Goal: Transaction & Acquisition: Purchase product/service

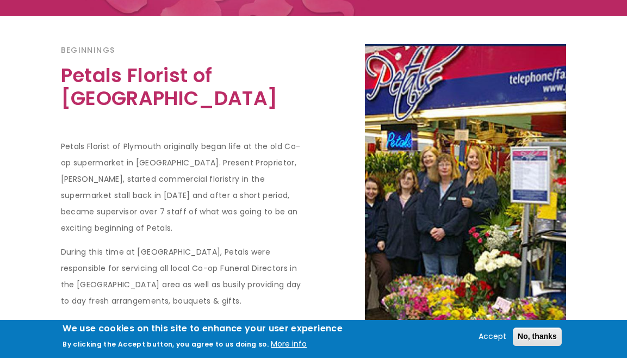
scroll to position [296, 0]
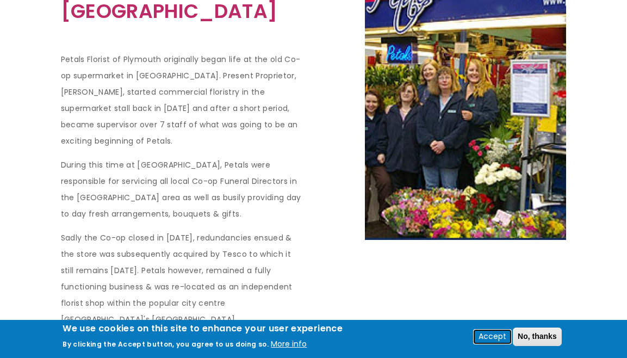
click at [497, 337] on button "Accept" at bounding box center [492, 336] width 36 height 13
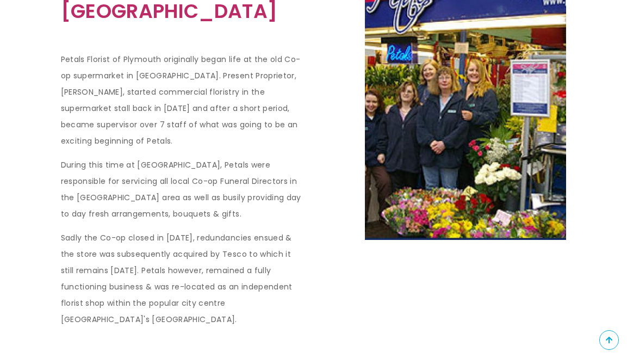
scroll to position [0, 0]
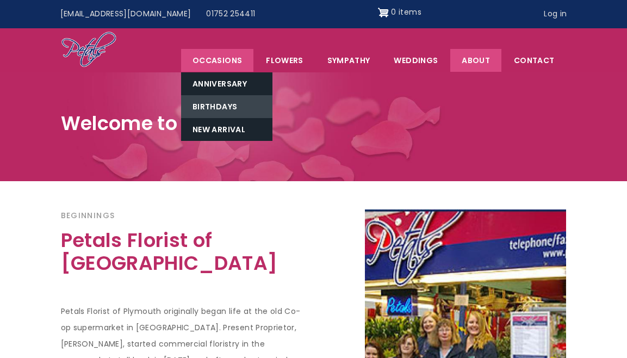
click at [219, 106] on link "Birthdays" at bounding box center [226, 106] width 91 height 23
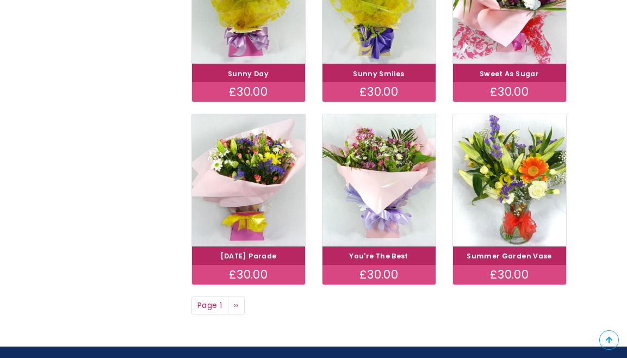
scroll to position [684, 0]
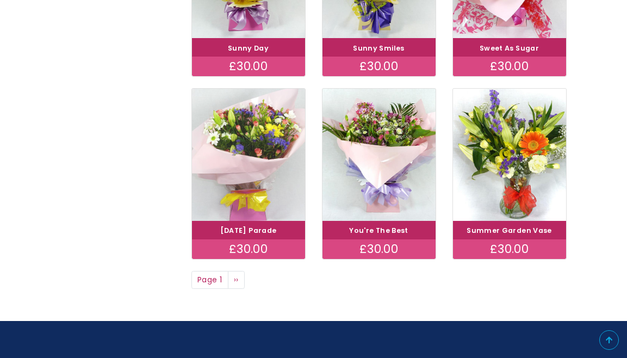
click at [238, 144] on img at bounding box center [248, 154] width 127 height 147
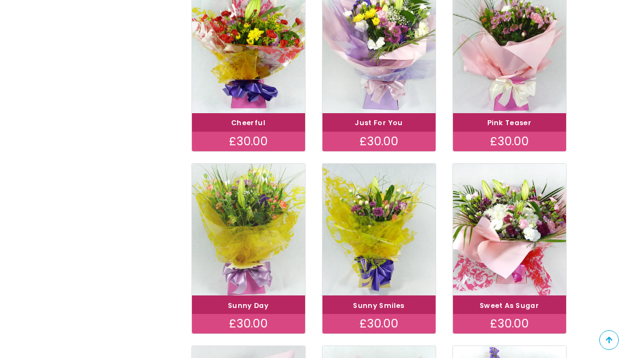
scroll to position [345, 0]
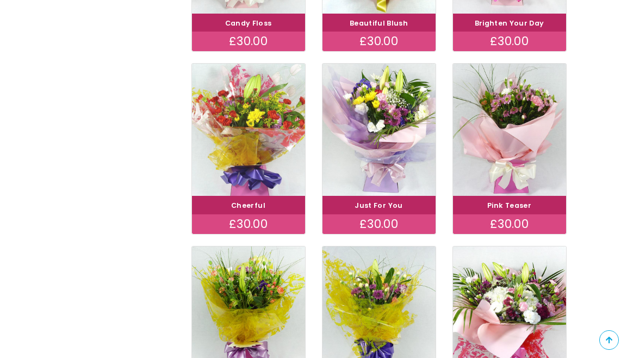
click at [238, 135] on img at bounding box center [248, 129] width 127 height 147
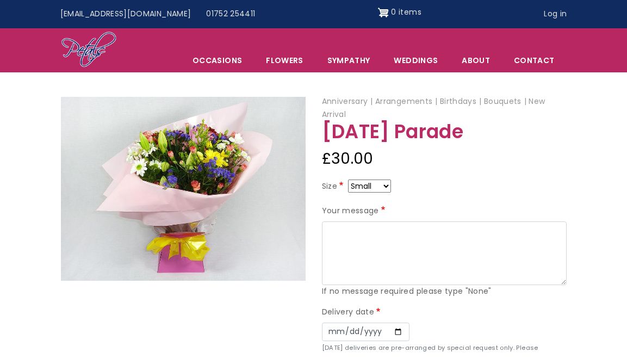
select select "9"
click at [178, 175] on img at bounding box center [183, 189] width 245 height 184
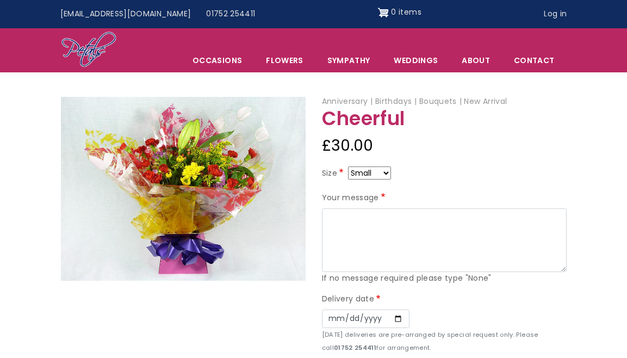
select select "9"
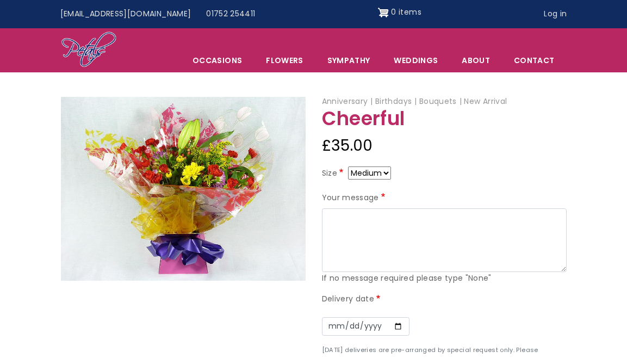
select select "10"
select select "9"
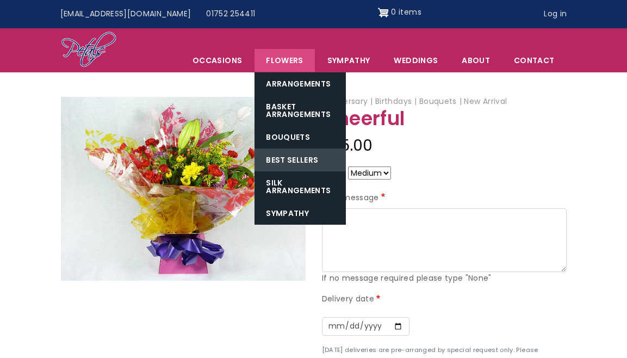
click at [282, 160] on link "Best Sellers" at bounding box center [299, 159] width 91 height 23
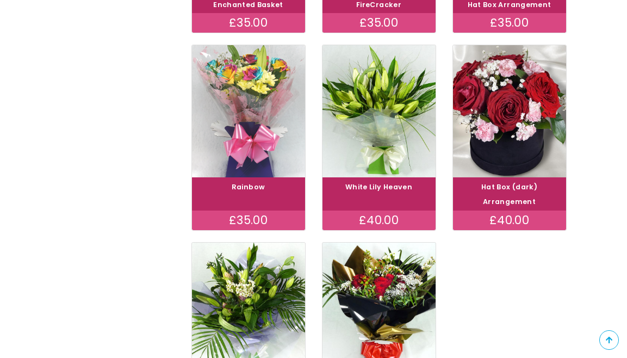
scroll to position [415, 0]
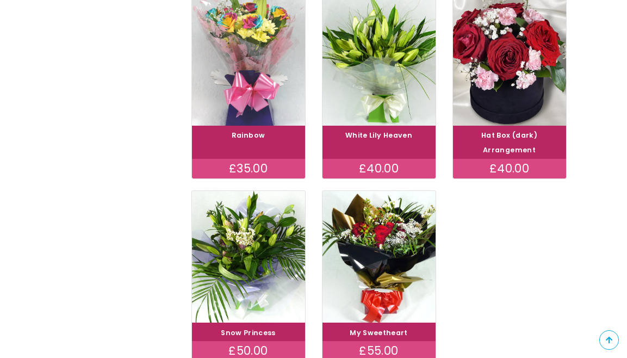
click at [254, 60] on img at bounding box center [248, 59] width 127 height 147
